Goal: Book appointment/travel/reservation

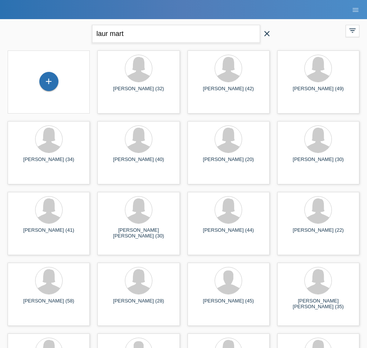
type input "laur mart"
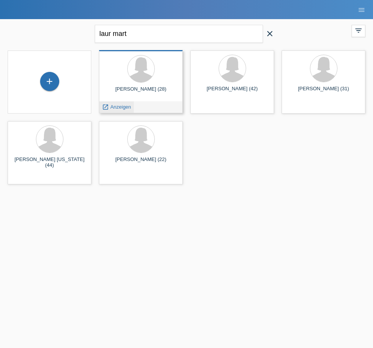
click at [123, 109] on span "Anzeigen" at bounding box center [120, 107] width 21 height 6
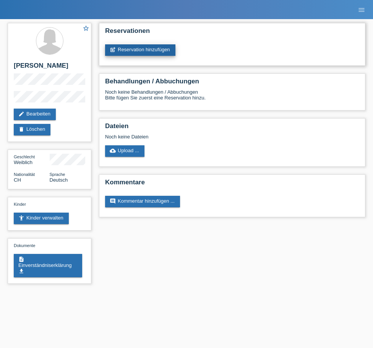
click at [125, 53] on link "post_add Reservation hinzufügen" at bounding box center [140, 49] width 70 height 11
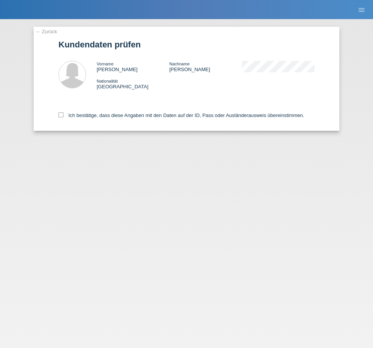
click at [58, 120] on div "← Zurück Kundendaten prüfen Vorname [PERSON_NAME] Nachname [PERSON_NAME] Nation…" at bounding box center [187, 79] width 306 height 104
click at [58, 117] on div "← Zurück Kundendaten prüfen Vorname [PERSON_NAME] Nachname [PERSON_NAME] Nation…" at bounding box center [187, 79] width 306 height 104
click at [63, 115] on icon at bounding box center [60, 114] width 5 height 5
click at [63, 115] on input "Ich bestätige, dass diese Angaben mit den Daten auf der ID, Pass oder Ausländer…" at bounding box center [60, 114] width 5 height 5
checkbox input "true"
